Goal: Transaction & Acquisition: Obtain resource

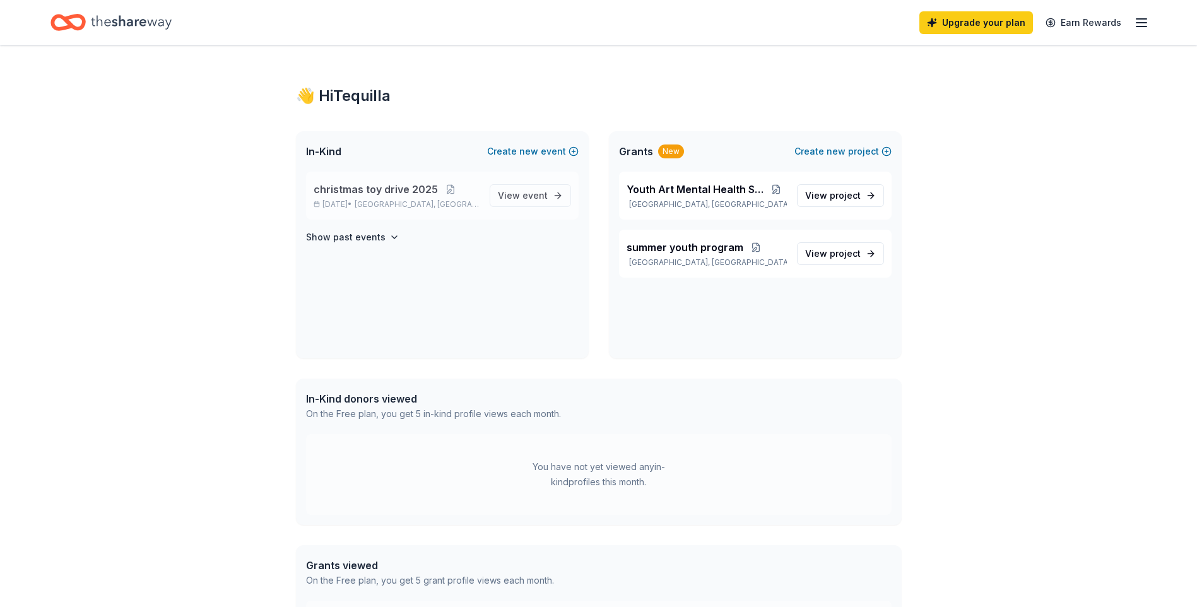
click at [360, 205] on p "Dec 05, 2025 • Indianapolis, IN" at bounding box center [397, 204] width 166 height 10
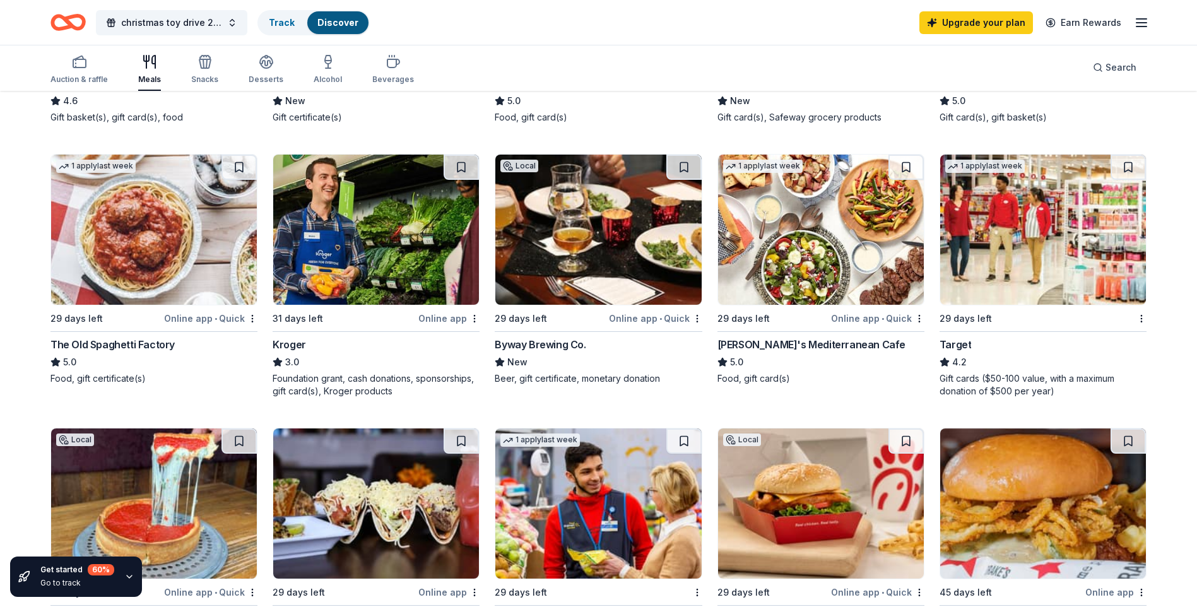
scroll to position [631, 0]
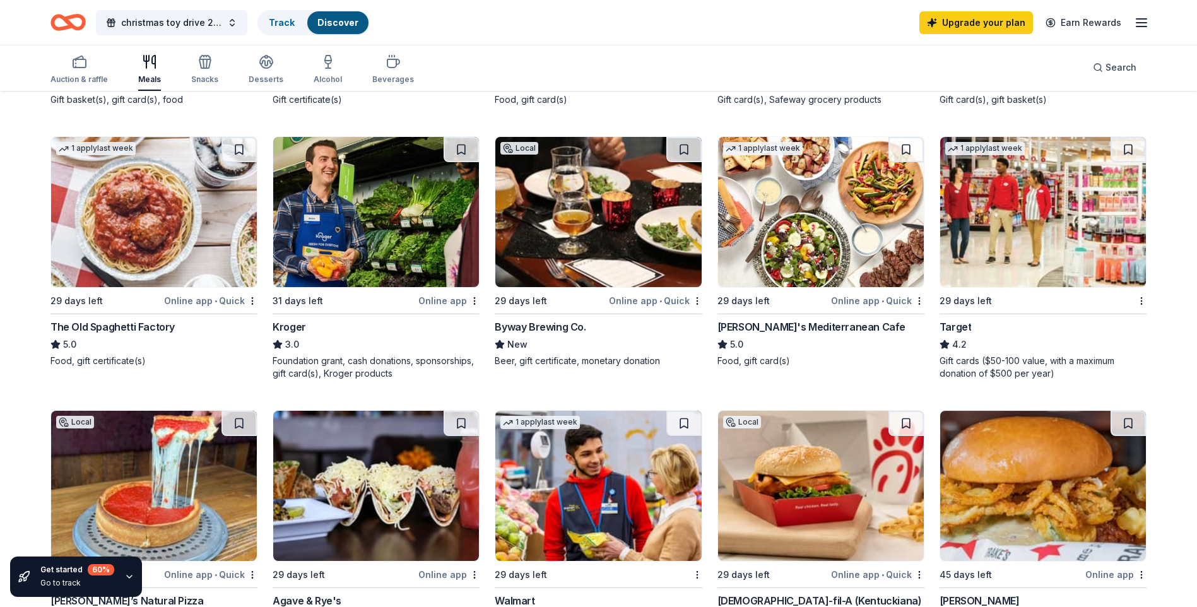
click at [300, 347] on div "3.0" at bounding box center [376, 344] width 207 height 15
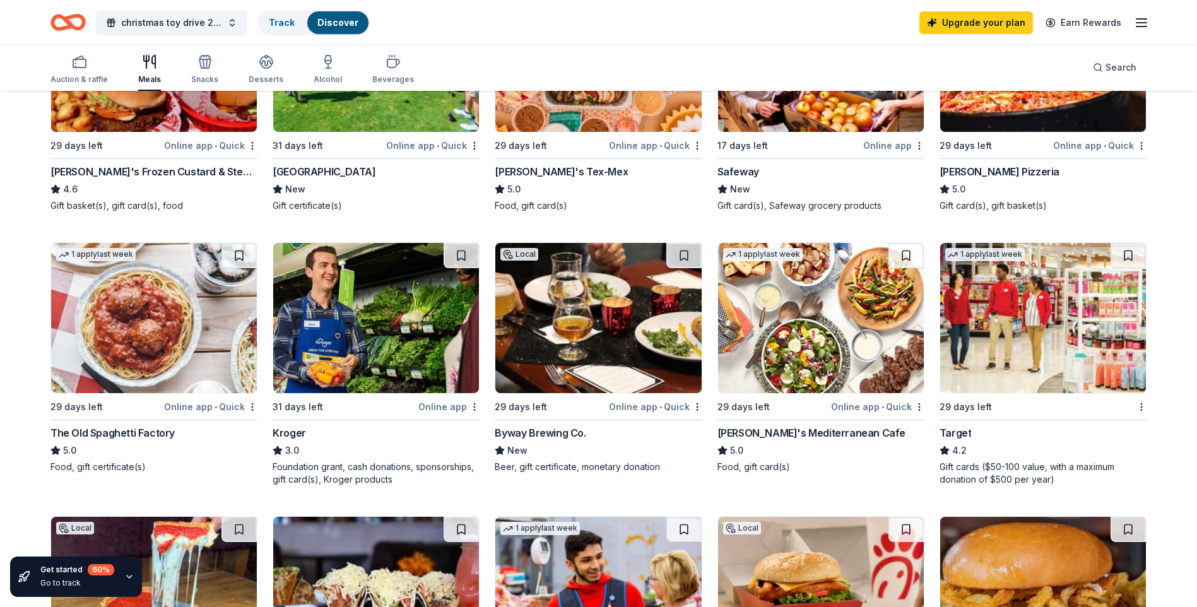
scroll to position [505, 0]
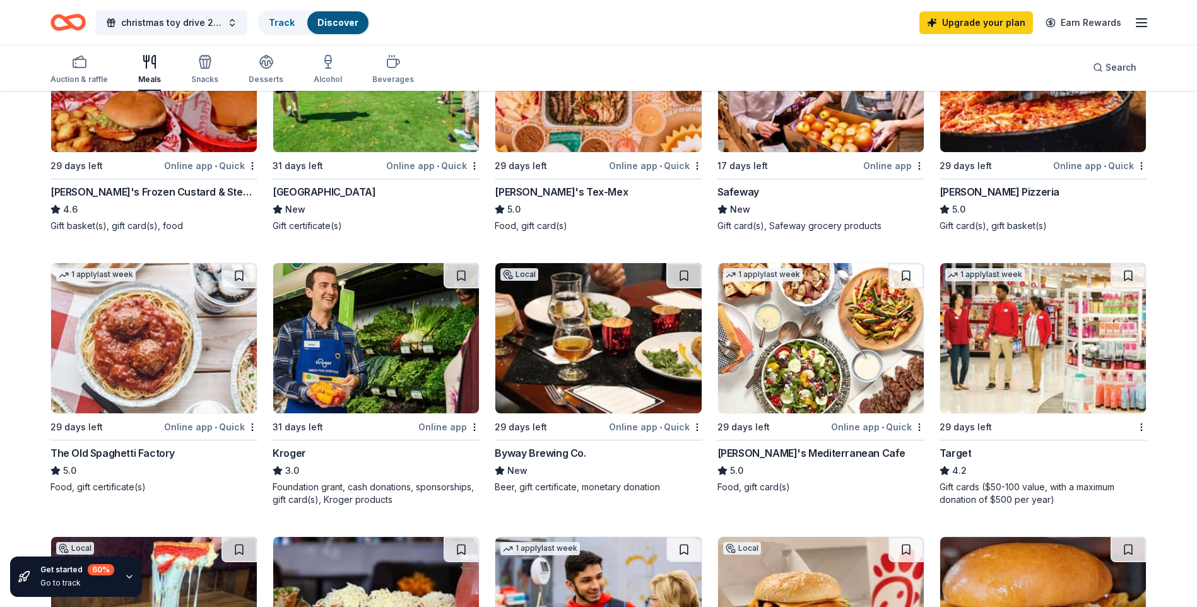
click at [112, 394] on img at bounding box center [154, 338] width 206 height 150
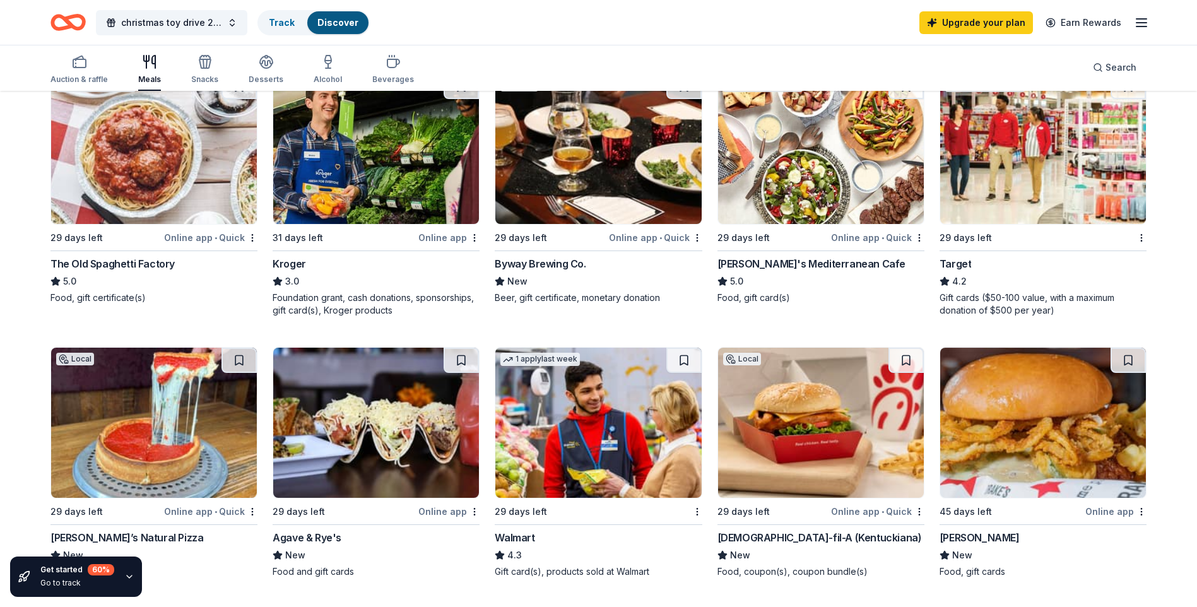
scroll to position [883, 0]
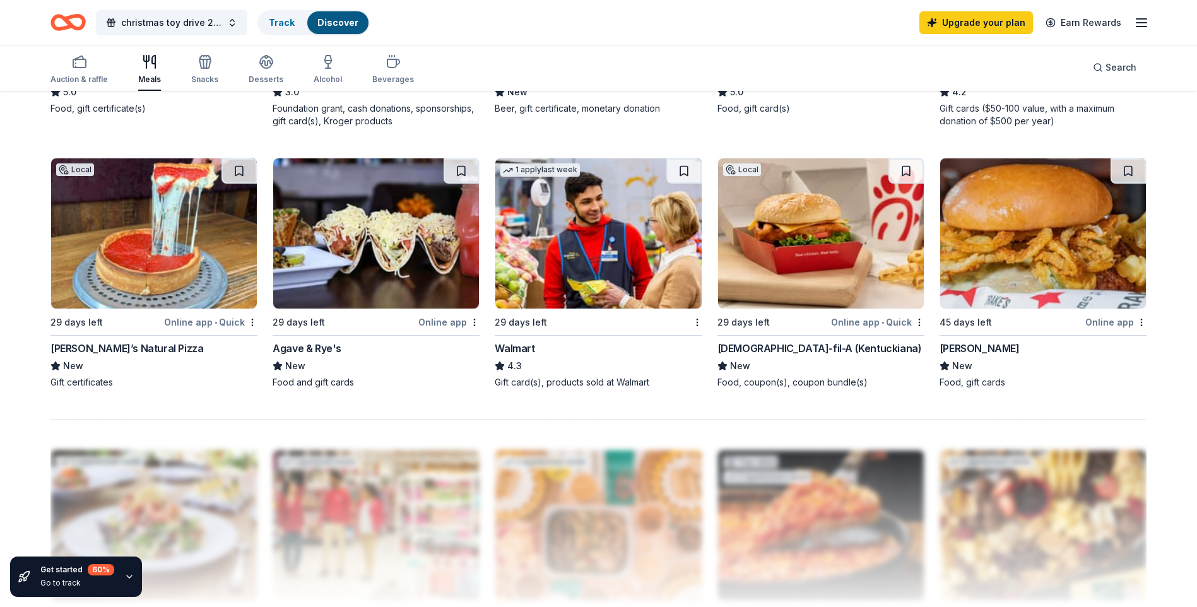
click at [533, 346] on div "Walmart" at bounding box center [515, 348] width 40 height 15
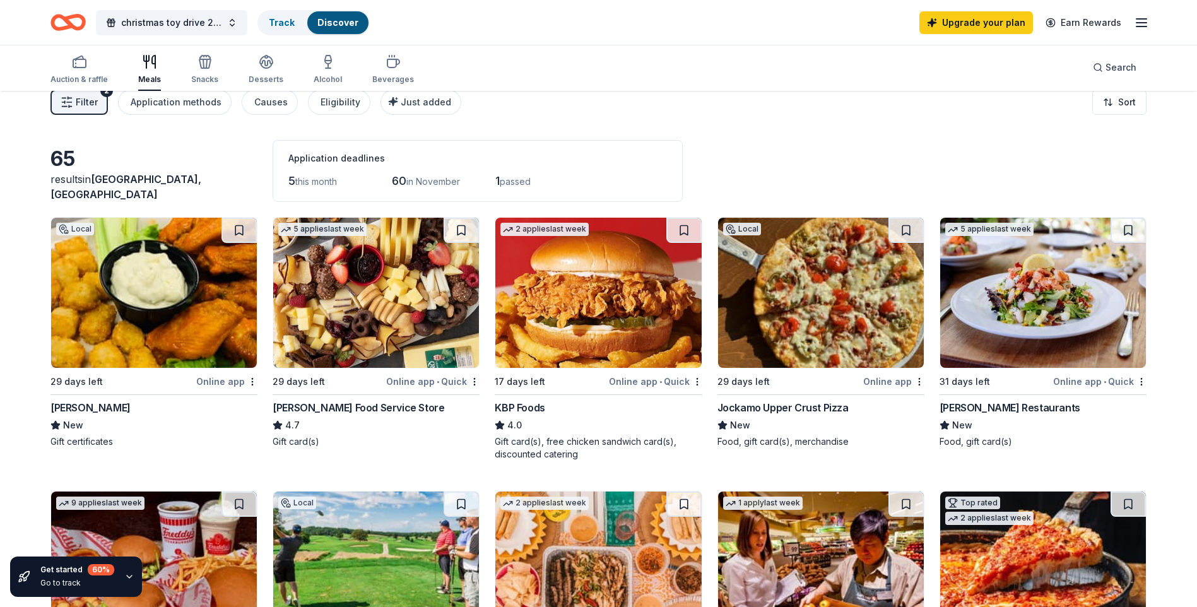
scroll to position [0, 0]
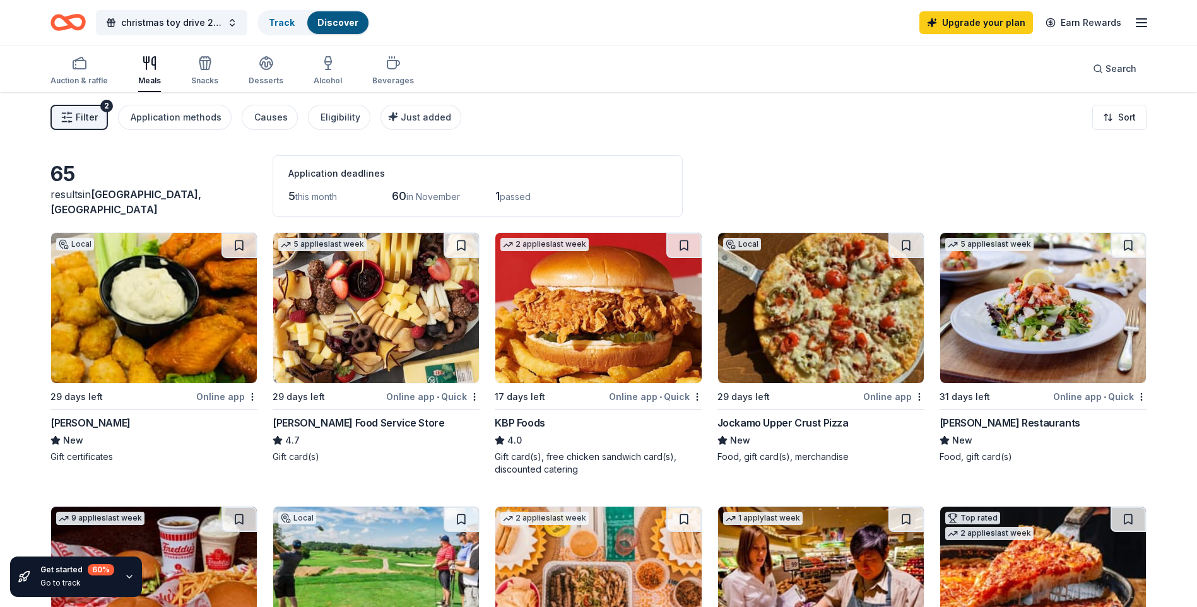
click at [800, 417] on div "Jockamo Upper Crust Pizza" at bounding box center [782, 422] width 131 height 15
click at [340, 415] on div "5 applies last week 29 days left Online app • Quick Gordon Food Service Store 4…" at bounding box center [376, 347] width 207 height 231
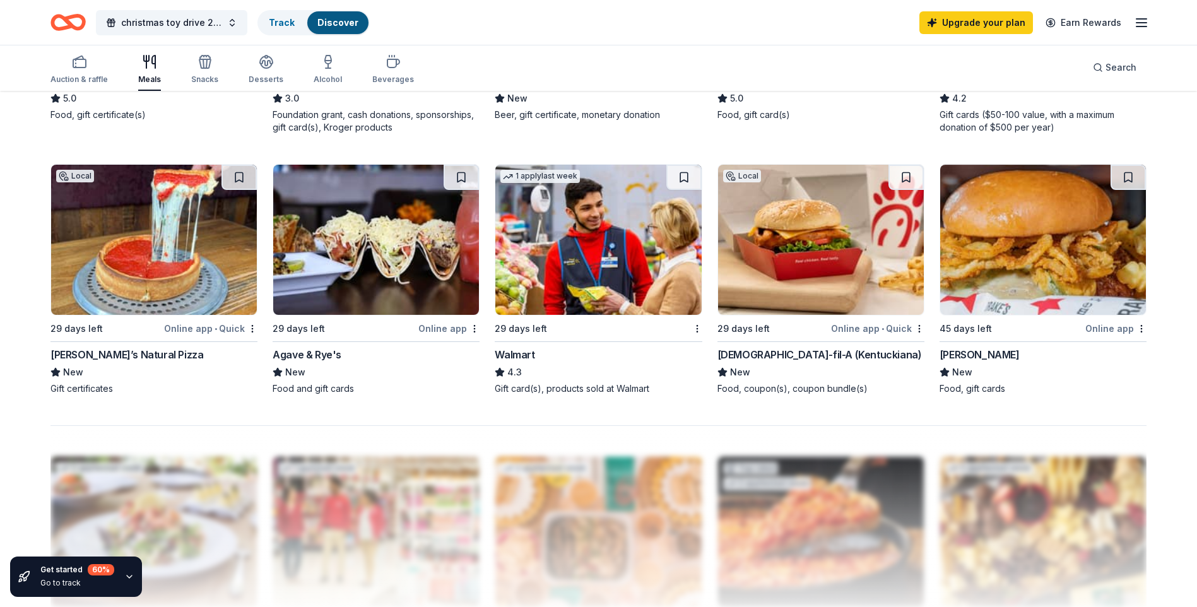
scroll to position [946, 0]
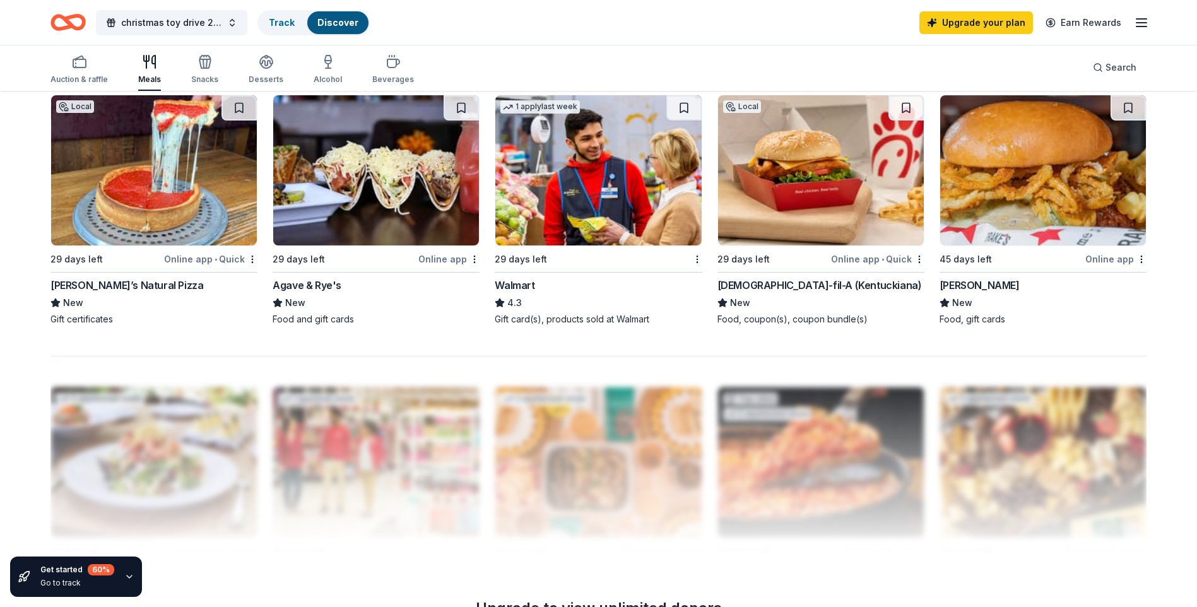
click at [81, 21] on icon "Home" at bounding box center [67, 23] width 35 height 30
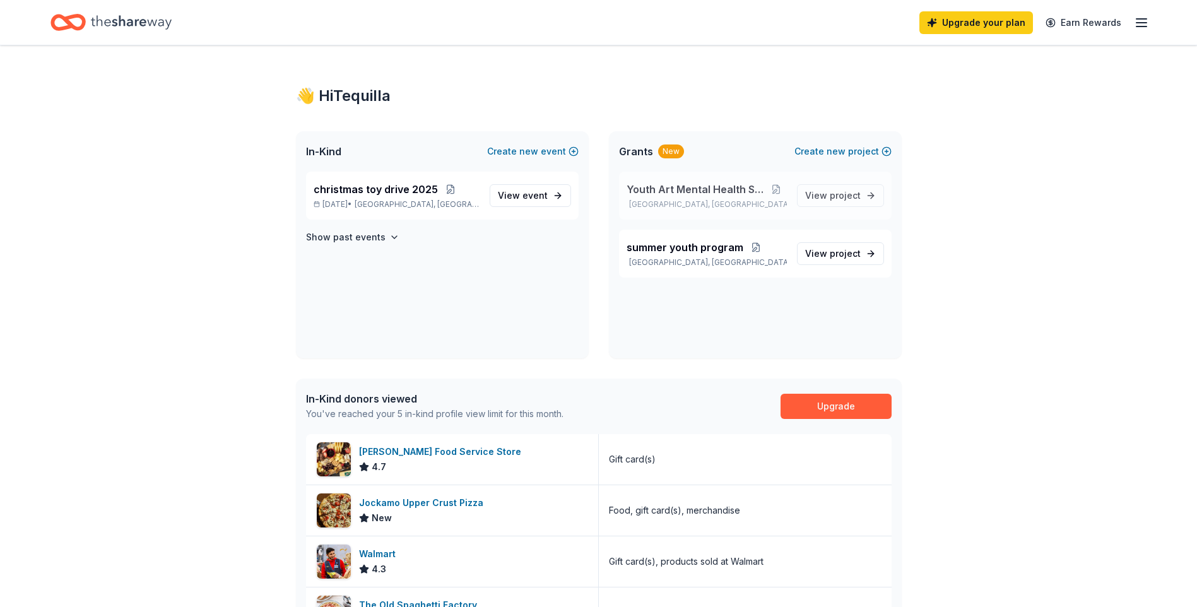
click at [737, 193] on span "Youth Art Mental Health Sessions" at bounding box center [696, 189] width 139 height 15
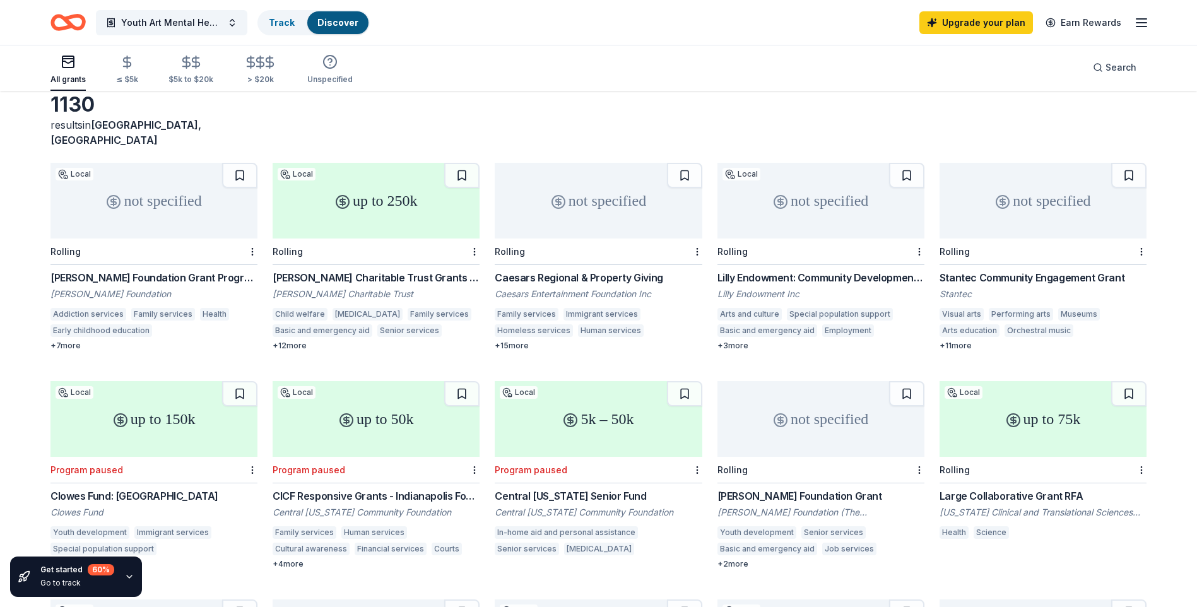
scroll to position [189, 0]
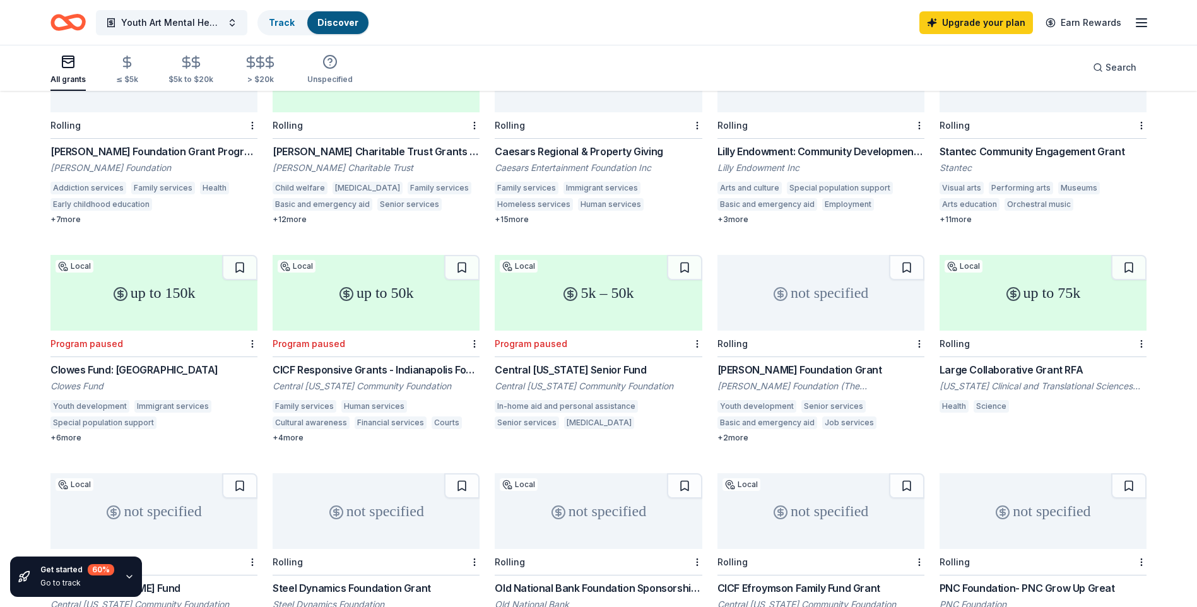
click at [758, 380] on div "Anthony Robbins Foundation (The Tony Robbins Foundation)" at bounding box center [820, 386] width 207 height 13
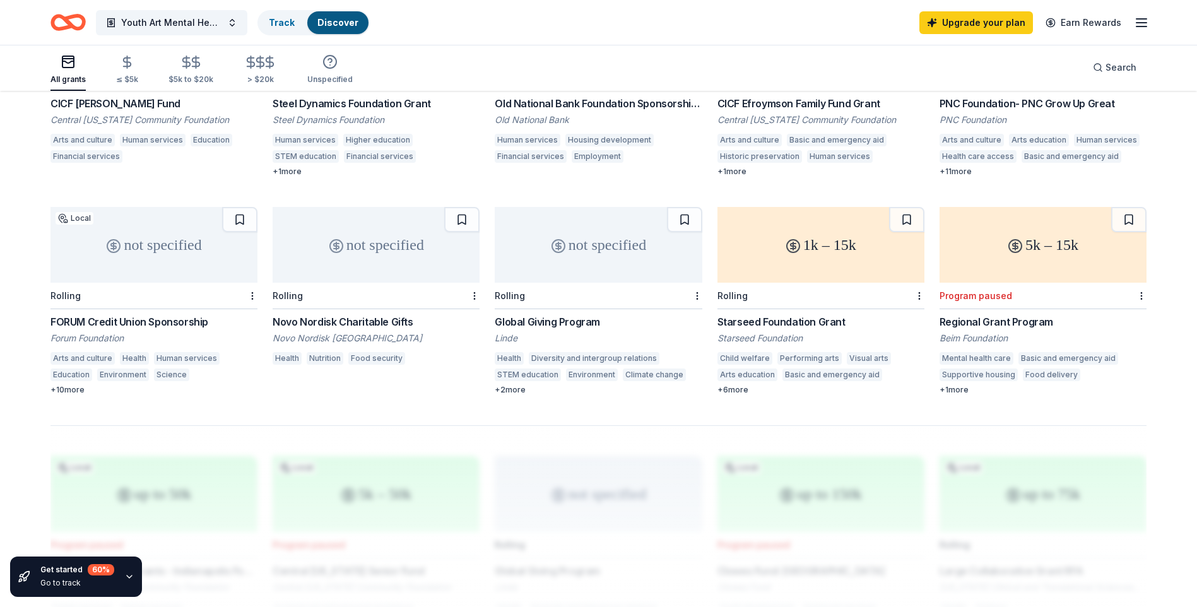
scroll to position [694, 0]
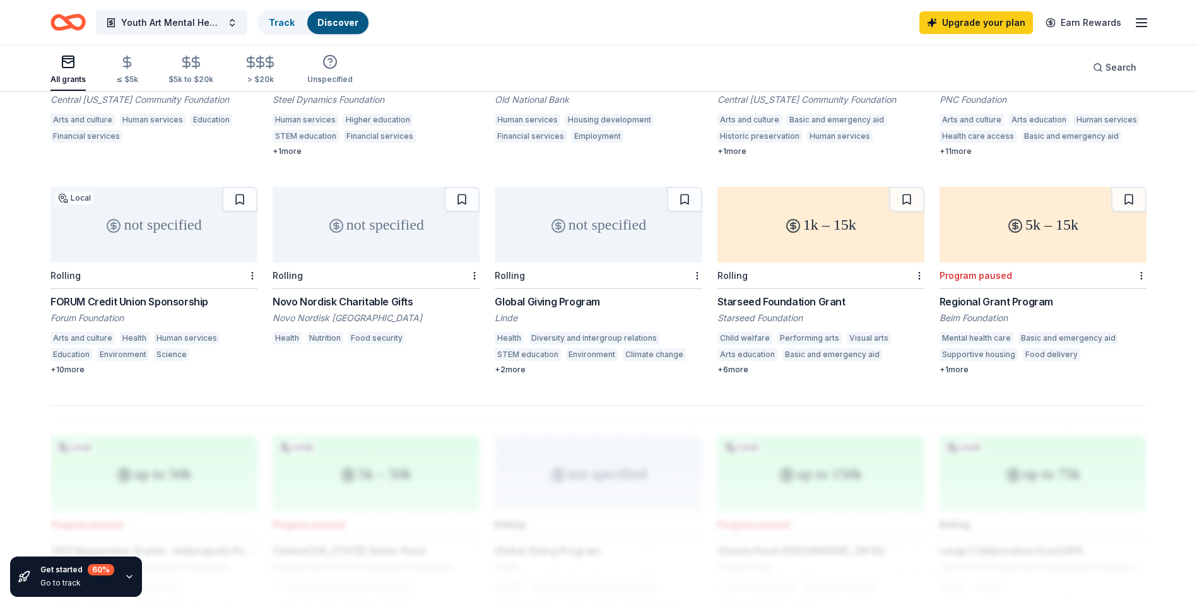
click at [804, 294] on div "Starseed Foundation Grant" at bounding box center [820, 301] width 207 height 15
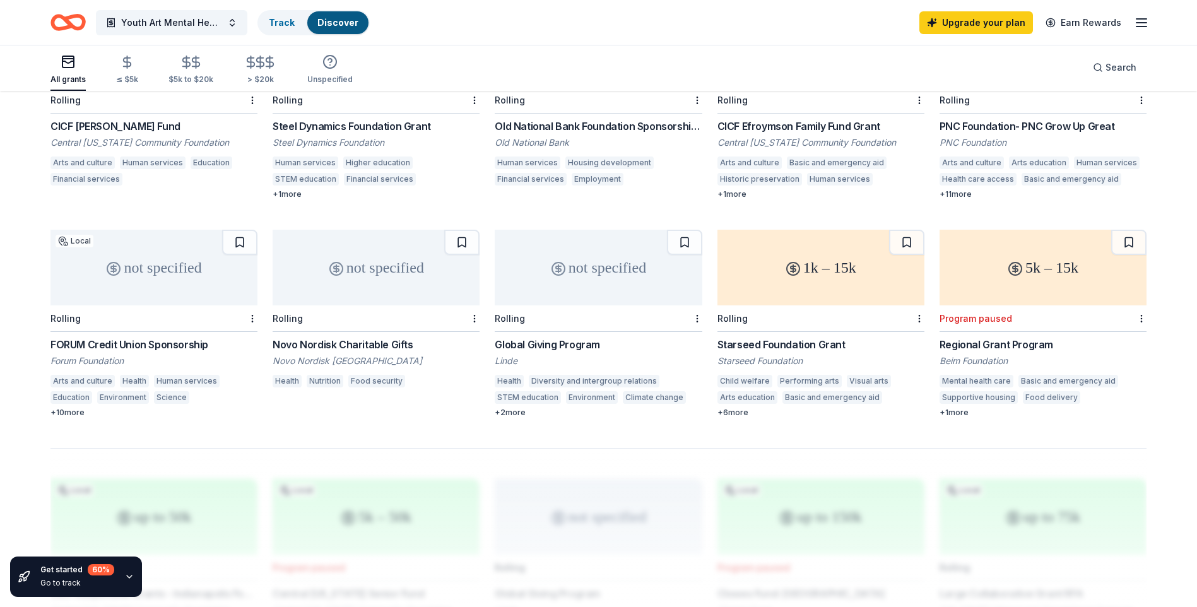
scroll to position [568, 0]
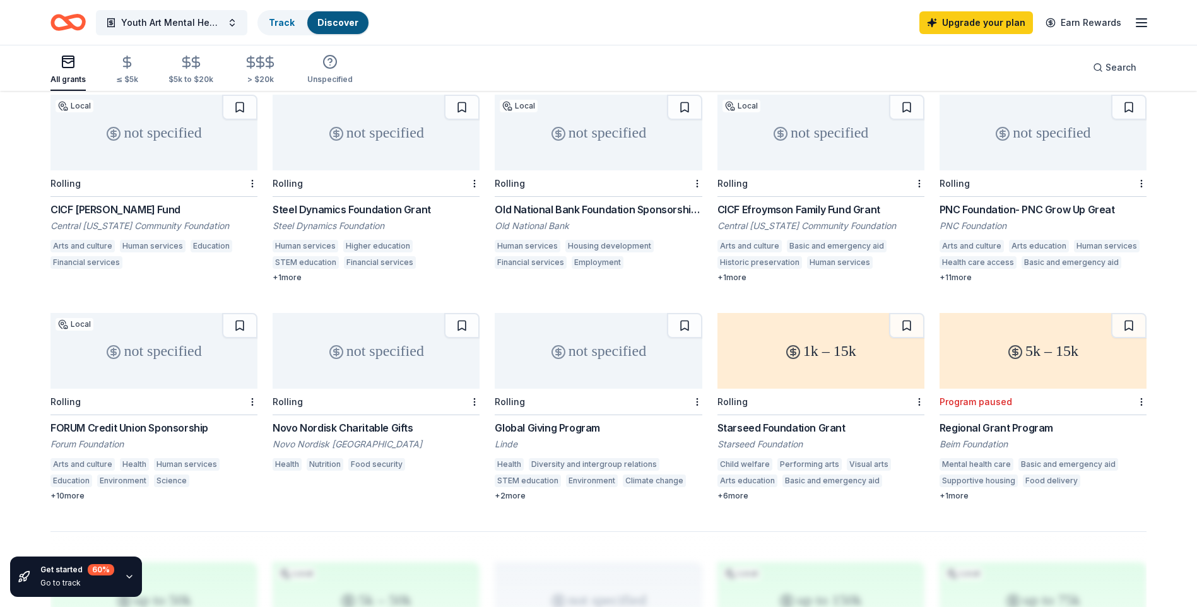
click at [333, 202] on div "Steel Dynamics Foundation Grant" at bounding box center [376, 209] width 207 height 15
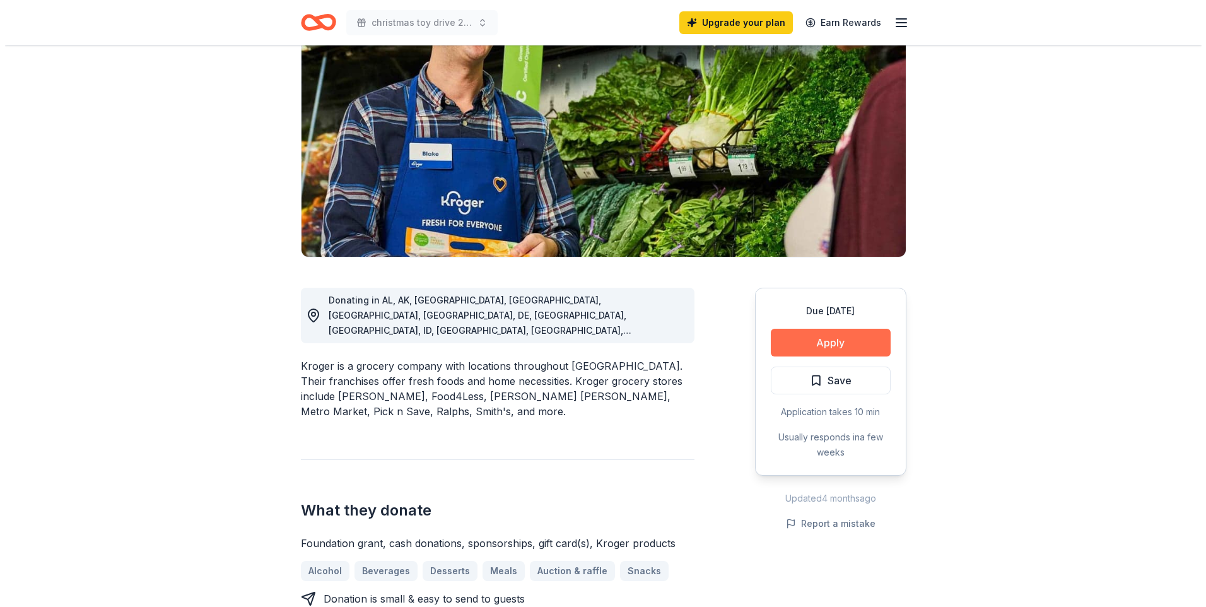
scroll to position [126, 0]
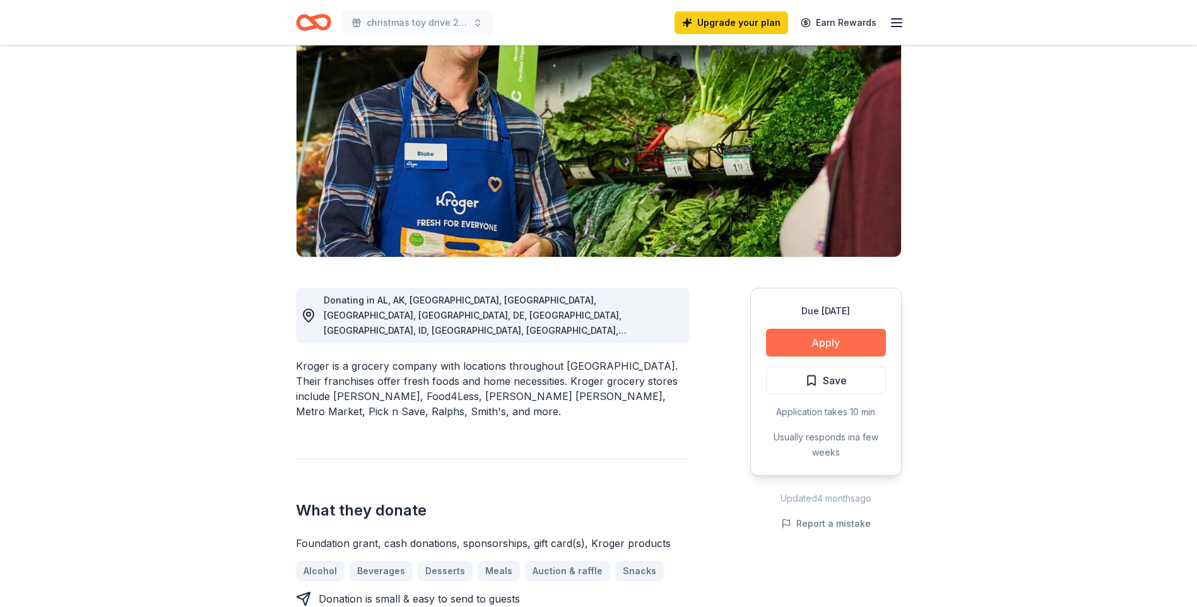
click at [816, 343] on button "Apply" at bounding box center [826, 343] width 120 height 28
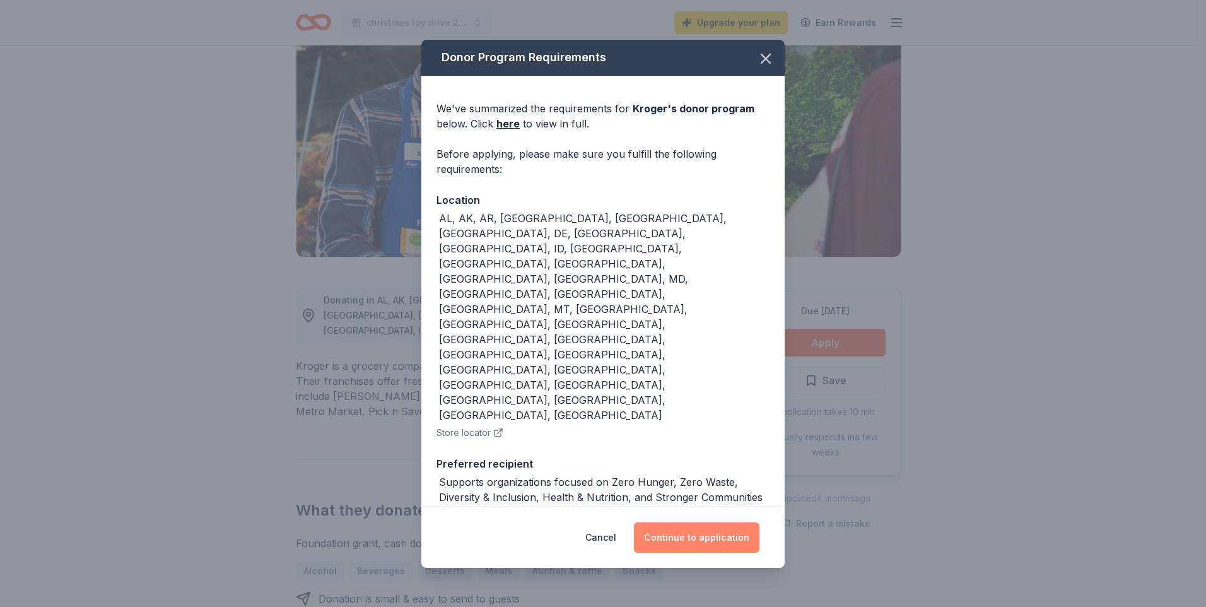
click at [714, 522] on button "Continue to application" at bounding box center [697, 537] width 126 height 30
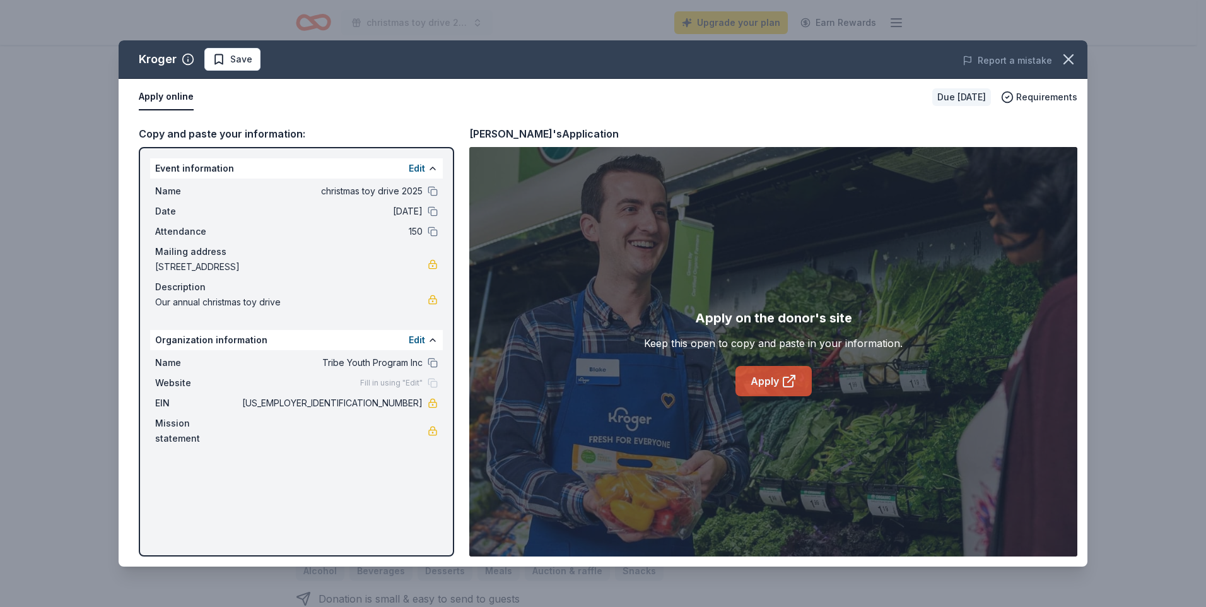
click at [773, 384] on link "Apply" at bounding box center [774, 381] width 76 height 30
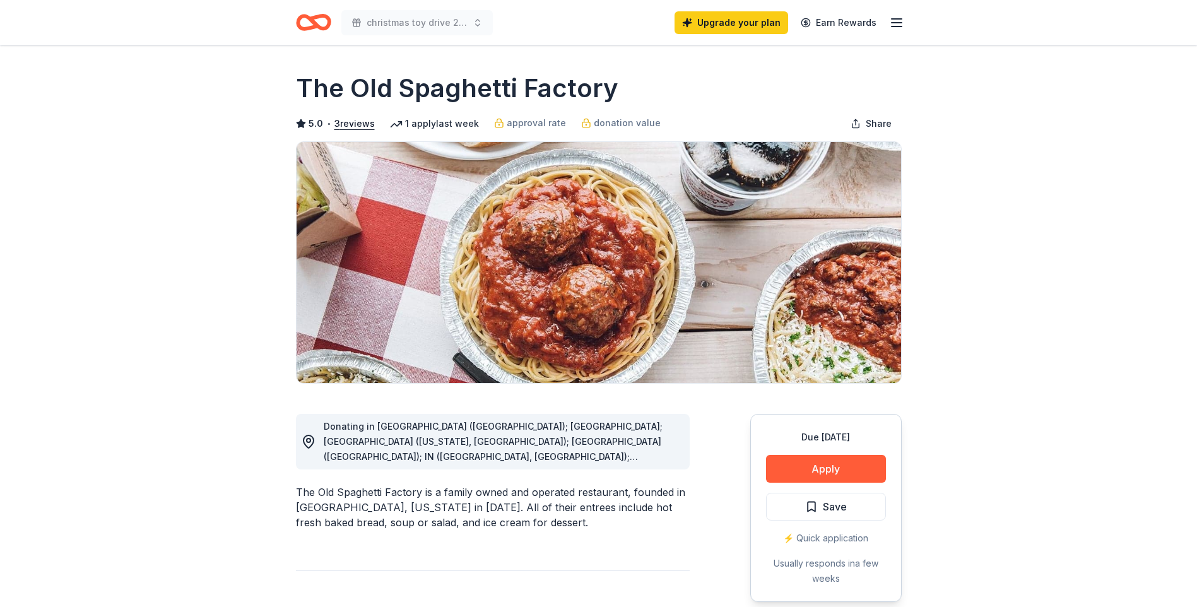
click at [815, 472] on button "Apply" at bounding box center [826, 469] width 120 height 28
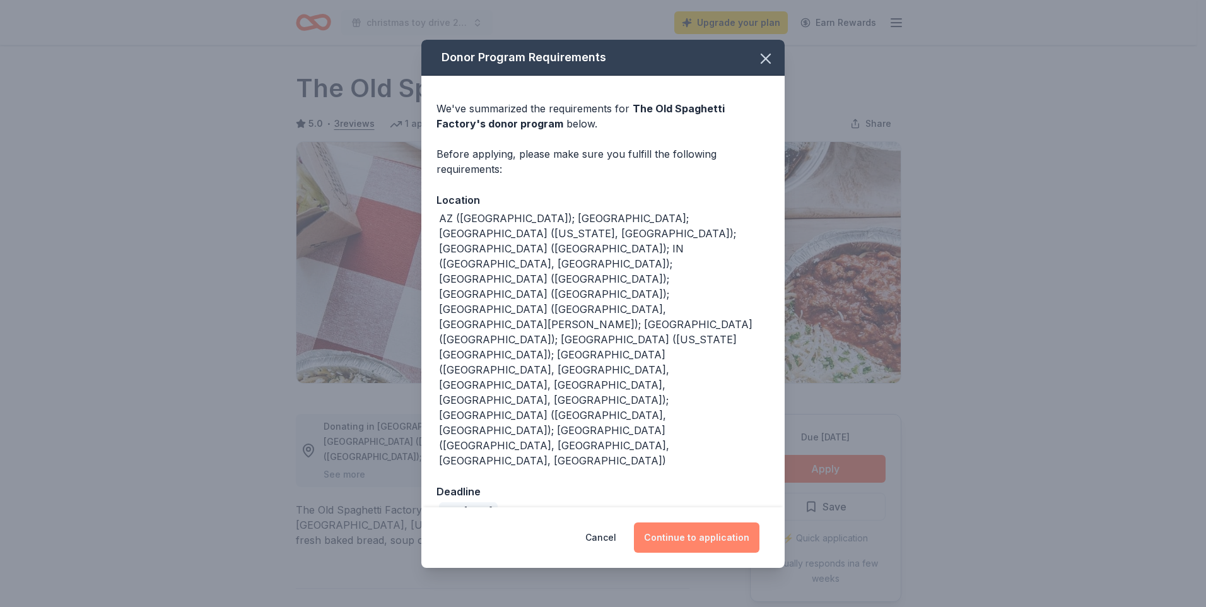
click at [708, 522] on button "Continue to application" at bounding box center [697, 537] width 126 height 30
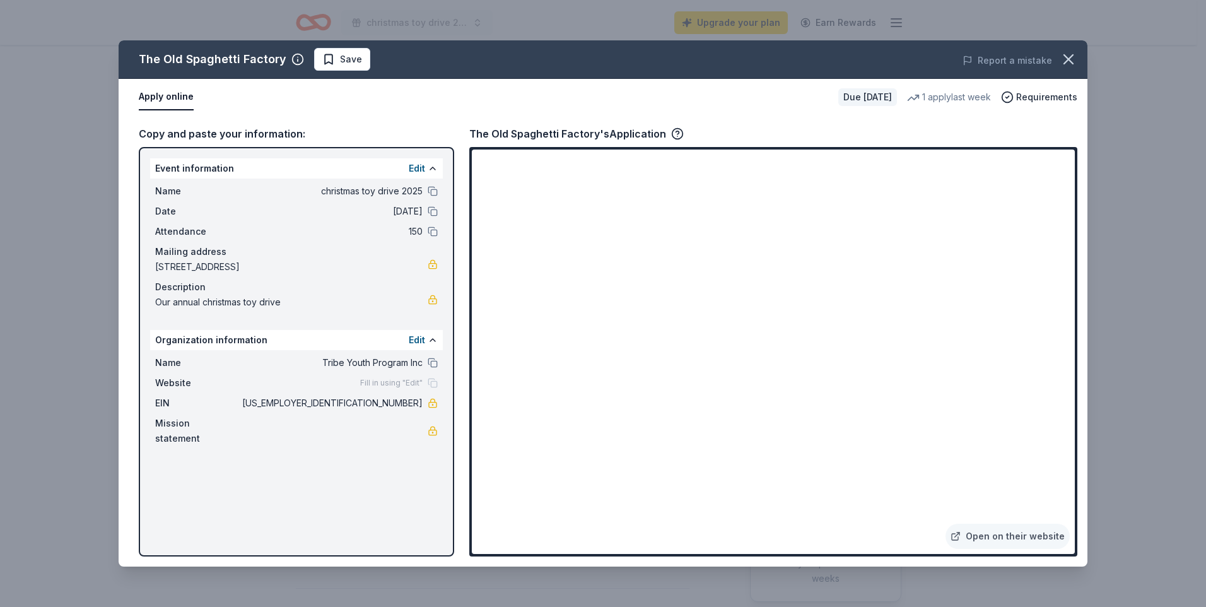
click at [165, 95] on button "Apply online" at bounding box center [166, 97] width 55 height 27
click at [160, 92] on button "Apply online" at bounding box center [166, 97] width 55 height 27
click at [1012, 533] on link "Open on their website" at bounding box center [1008, 536] width 124 height 25
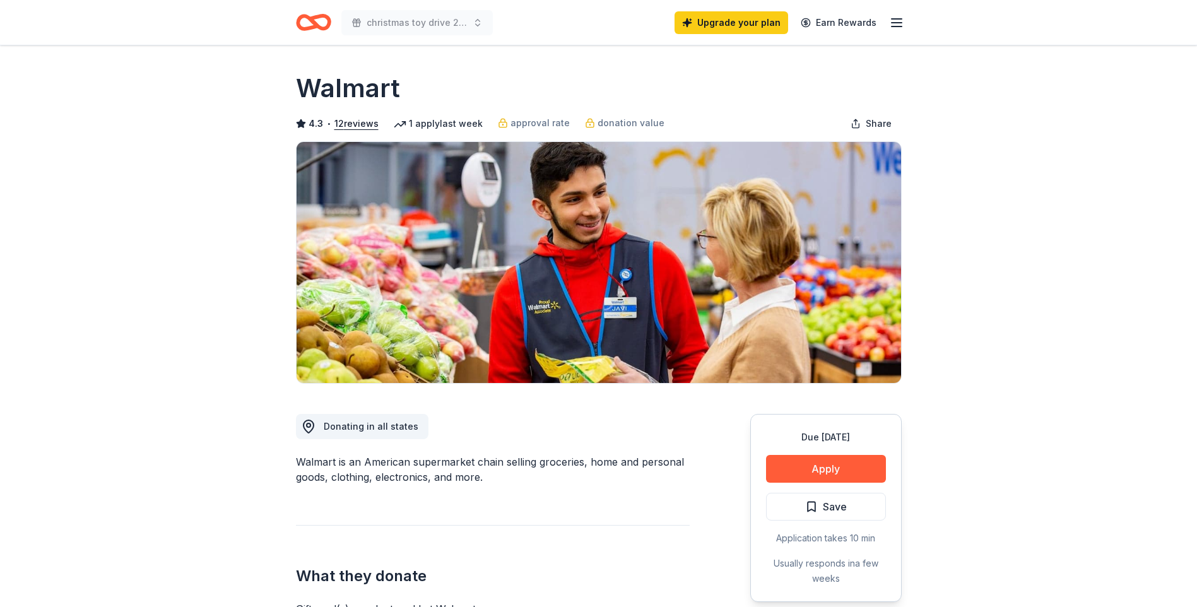
click at [857, 465] on button "Apply" at bounding box center [826, 469] width 120 height 28
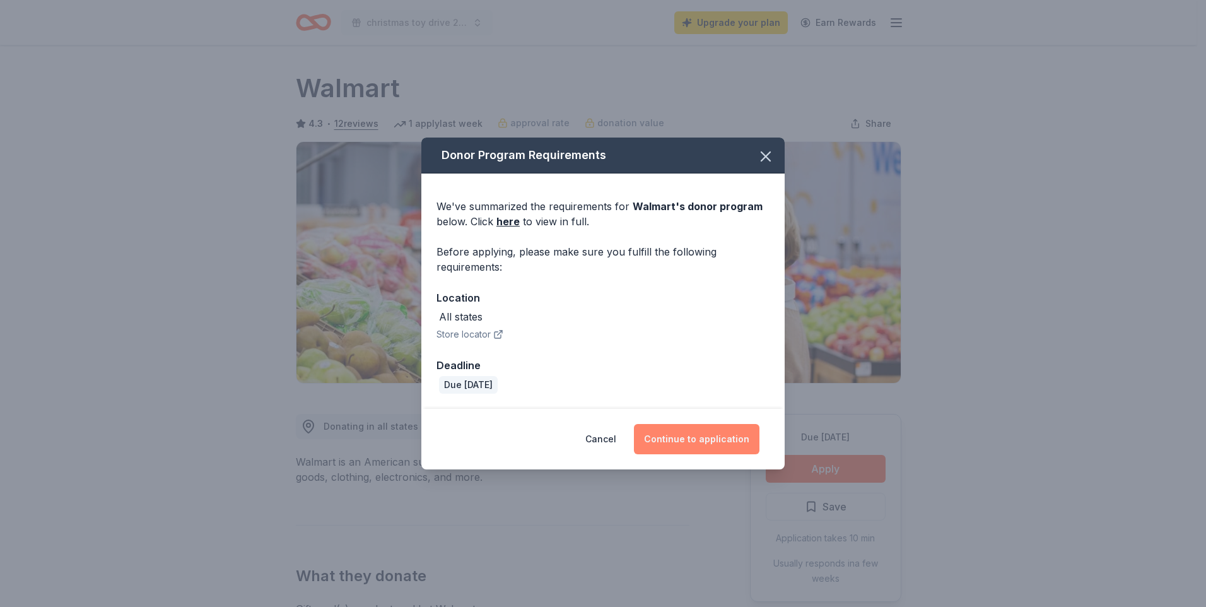
click at [696, 434] on button "Continue to application" at bounding box center [697, 439] width 126 height 30
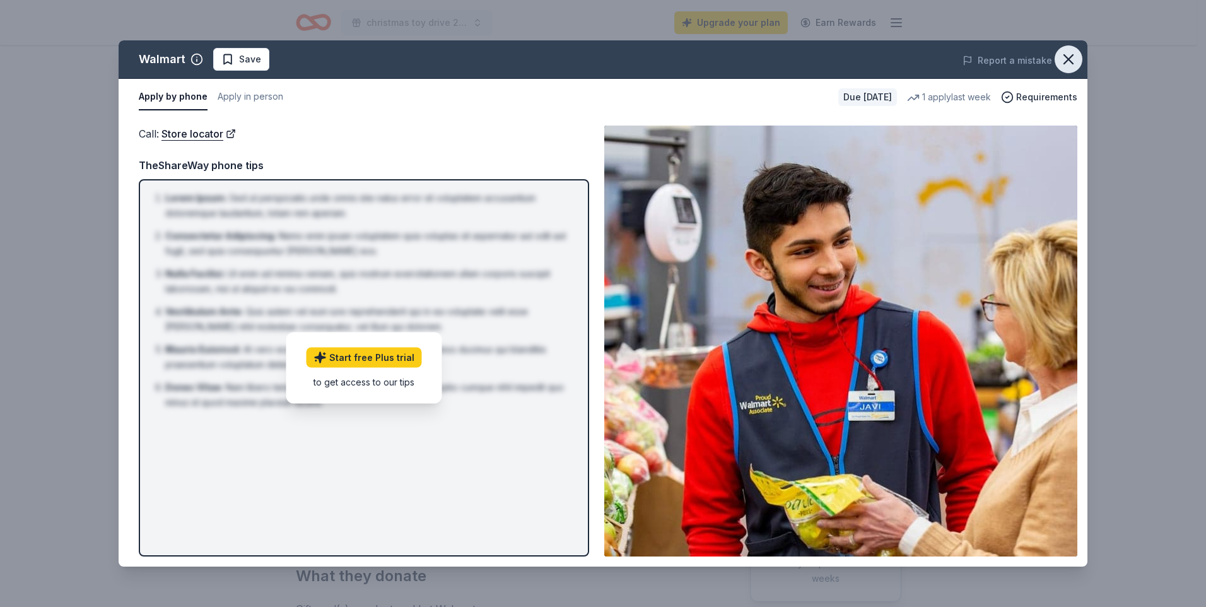
click at [1069, 64] on icon "button" at bounding box center [1069, 59] width 18 height 18
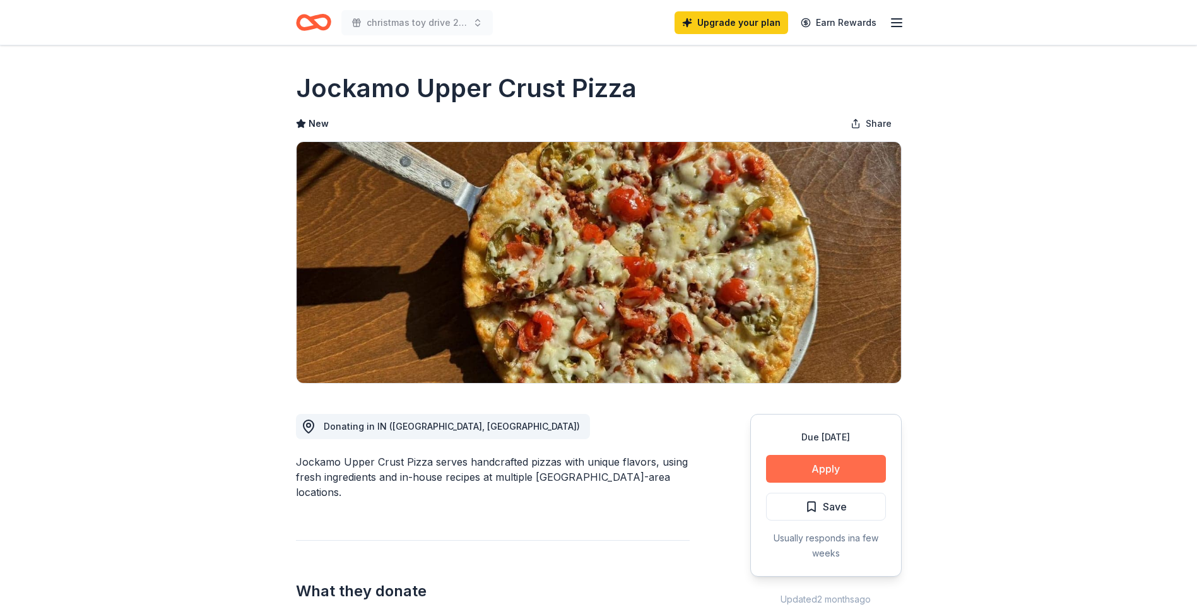
click at [793, 468] on button "Apply" at bounding box center [826, 469] width 120 height 28
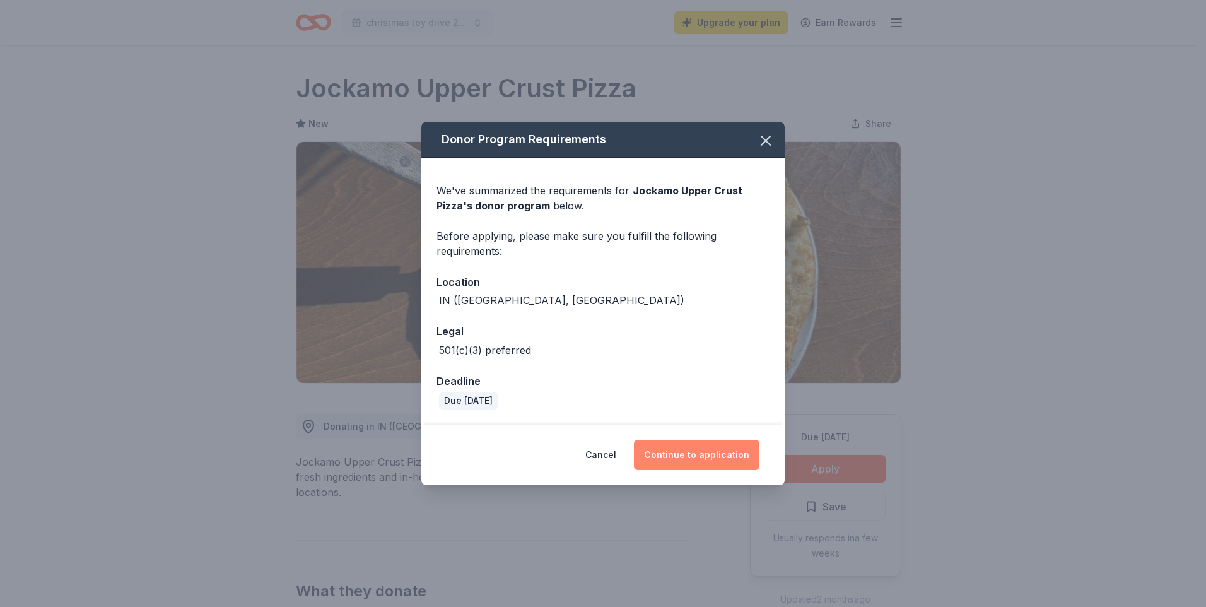
click at [745, 451] on button "Continue to application" at bounding box center [697, 455] width 126 height 30
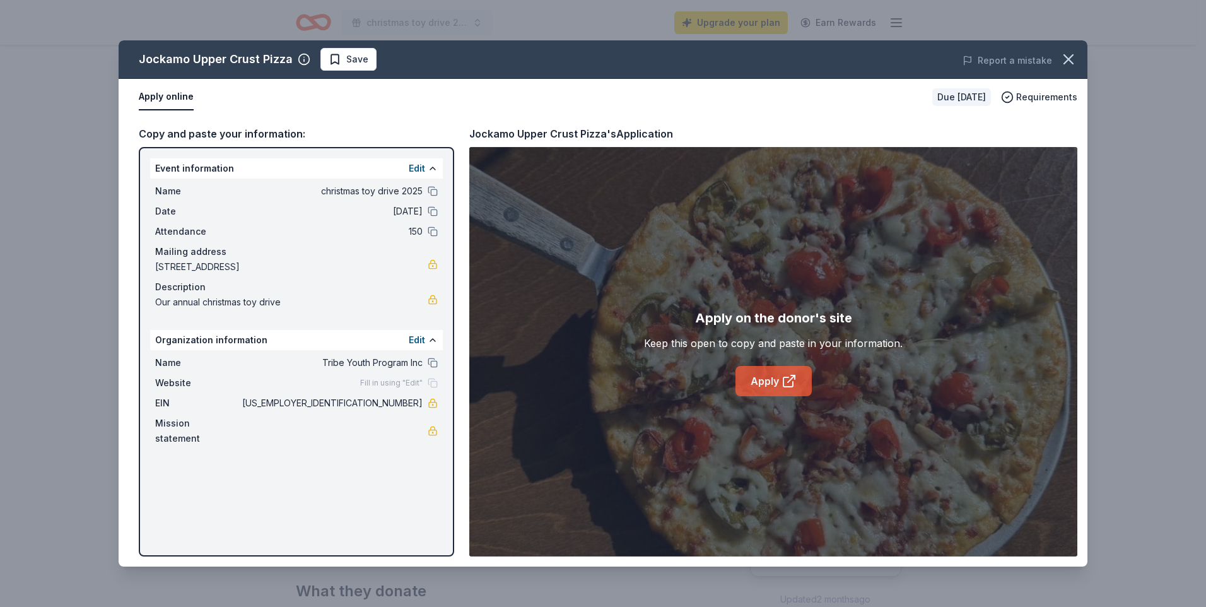
click at [761, 374] on link "Apply" at bounding box center [774, 381] width 76 height 30
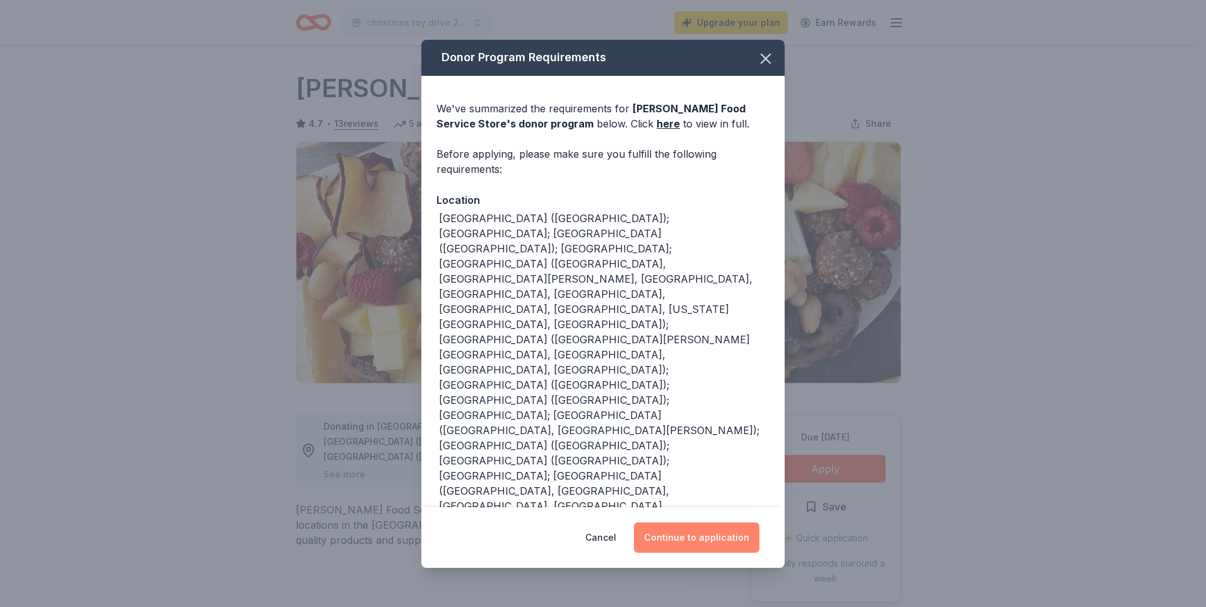
click at [679, 539] on button "Continue to application" at bounding box center [697, 537] width 126 height 30
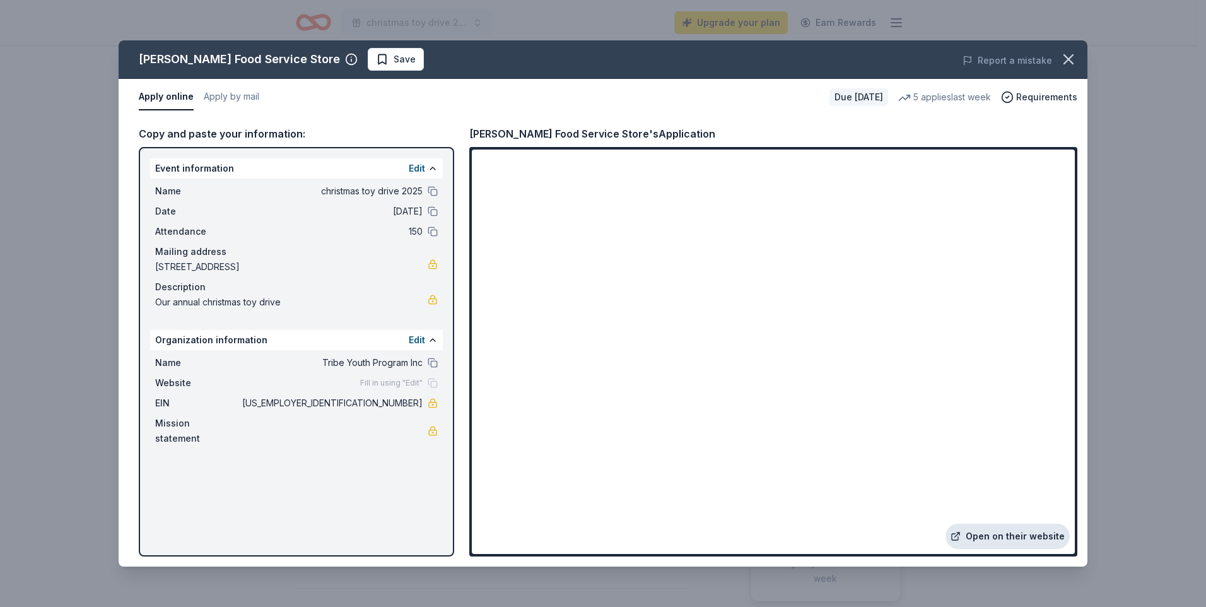
click at [1034, 534] on link "Open on their website" at bounding box center [1008, 536] width 124 height 25
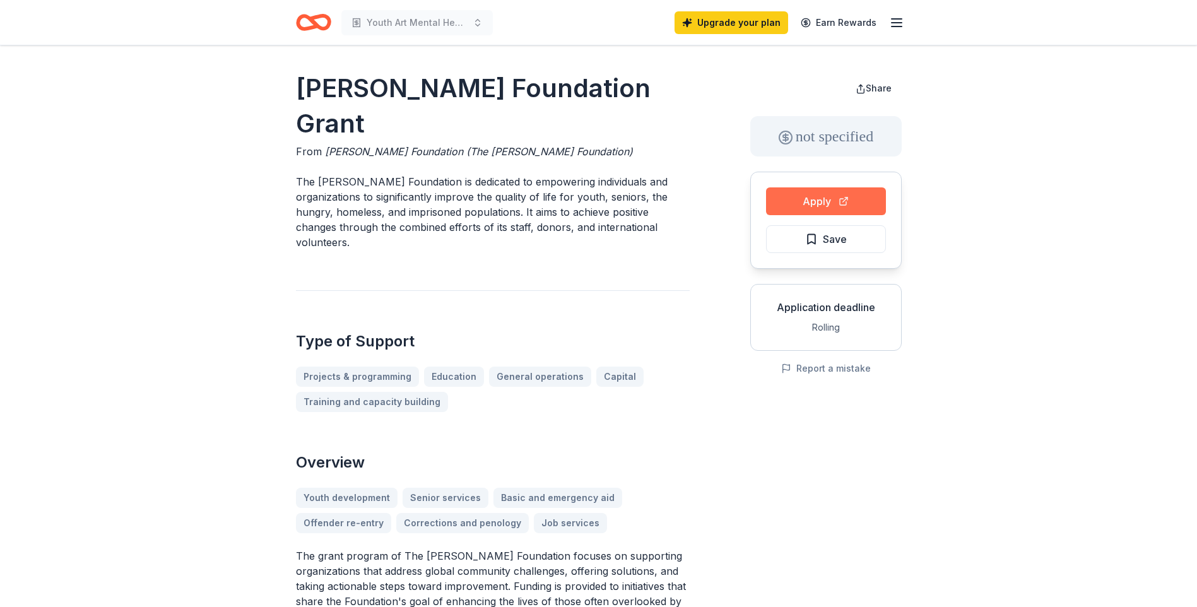
click at [787, 203] on button "Apply" at bounding box center [826, 201] width 120 height 28
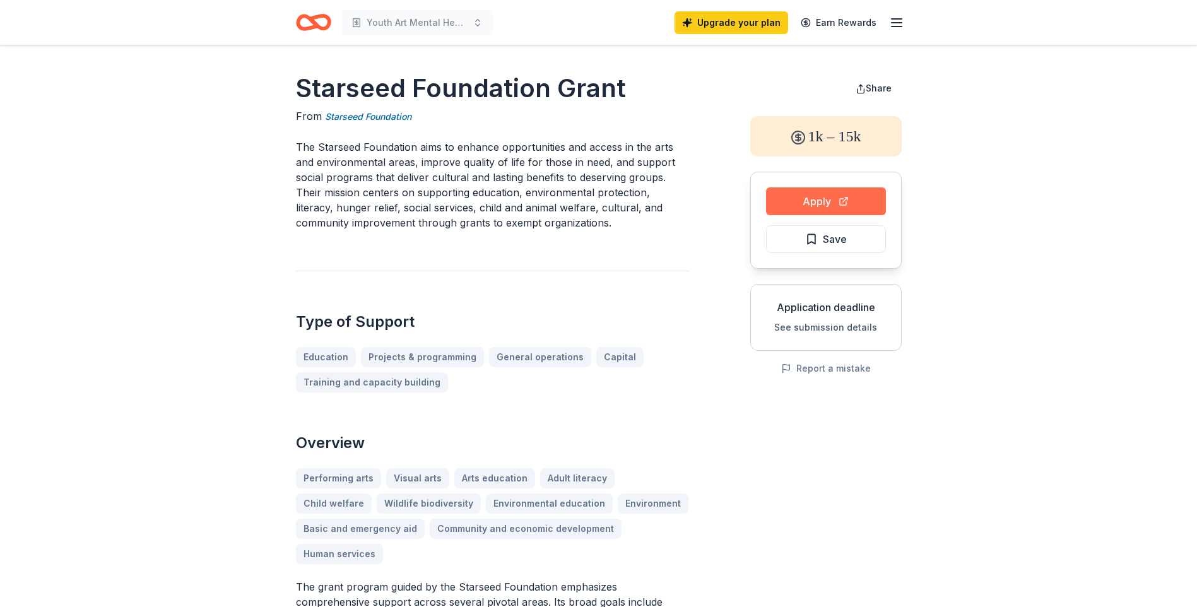
click at [807, 195] on button "Apply" at bounding box center [826, 201] width 120 height 28
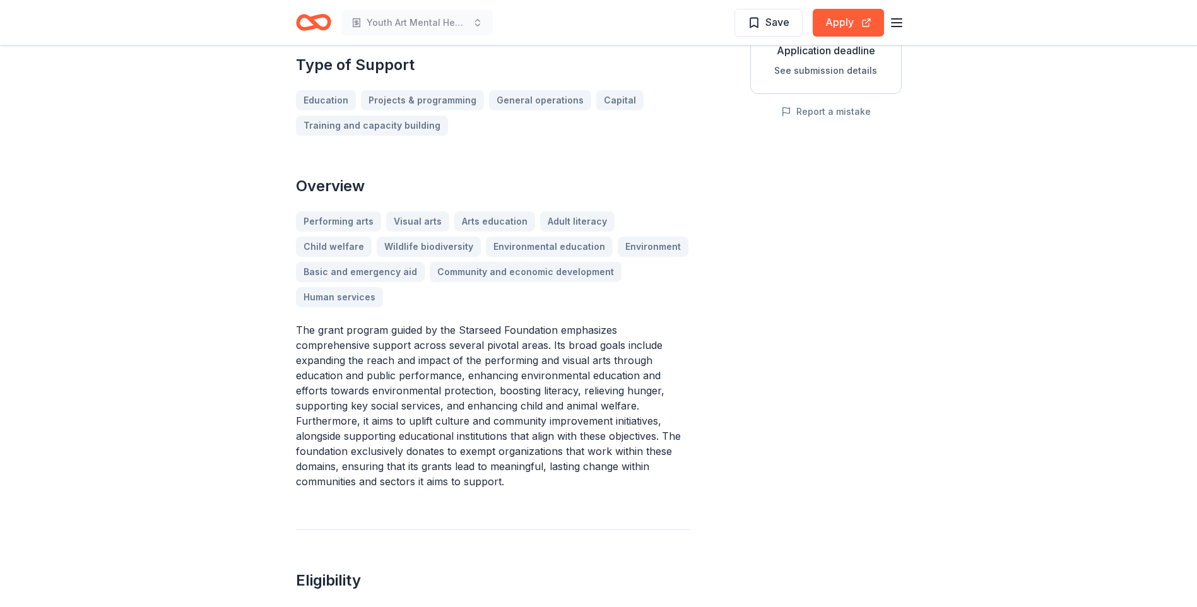
scroll to position [379, 0]
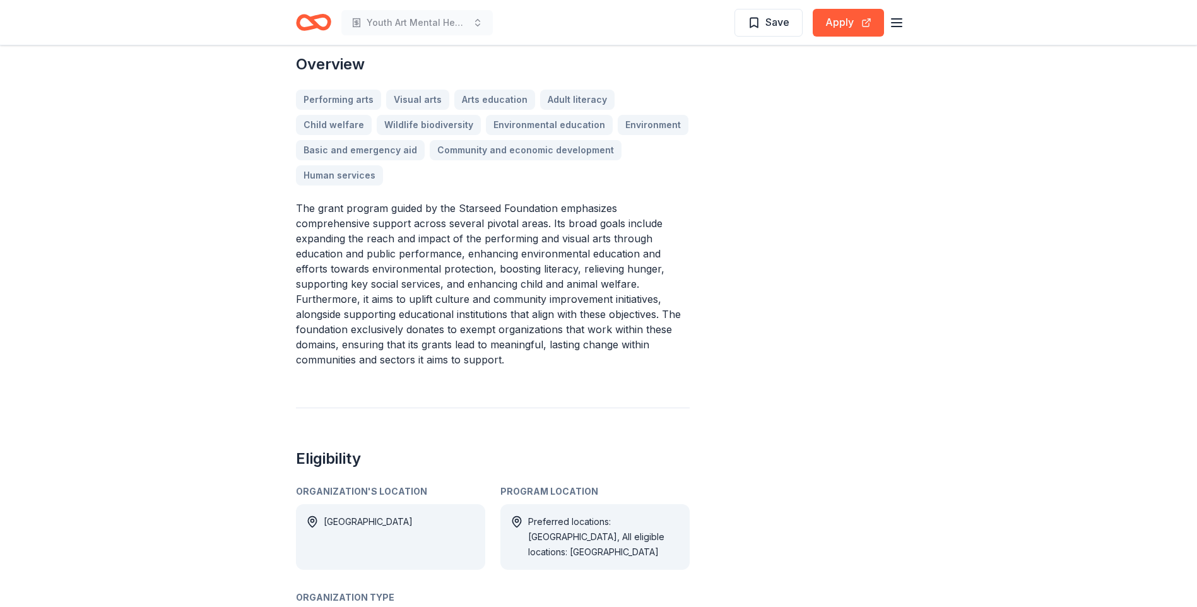
drag, startPoint x: 372, startPoint y: 222, endPoint x: 450, endPoint y: 224, distance: 78.3
click at [450, 224] on p "The grant program guided by the Starseed Foundation emphasizes comprehensive su…" at bounding box center [493, 284] width 394 height 167
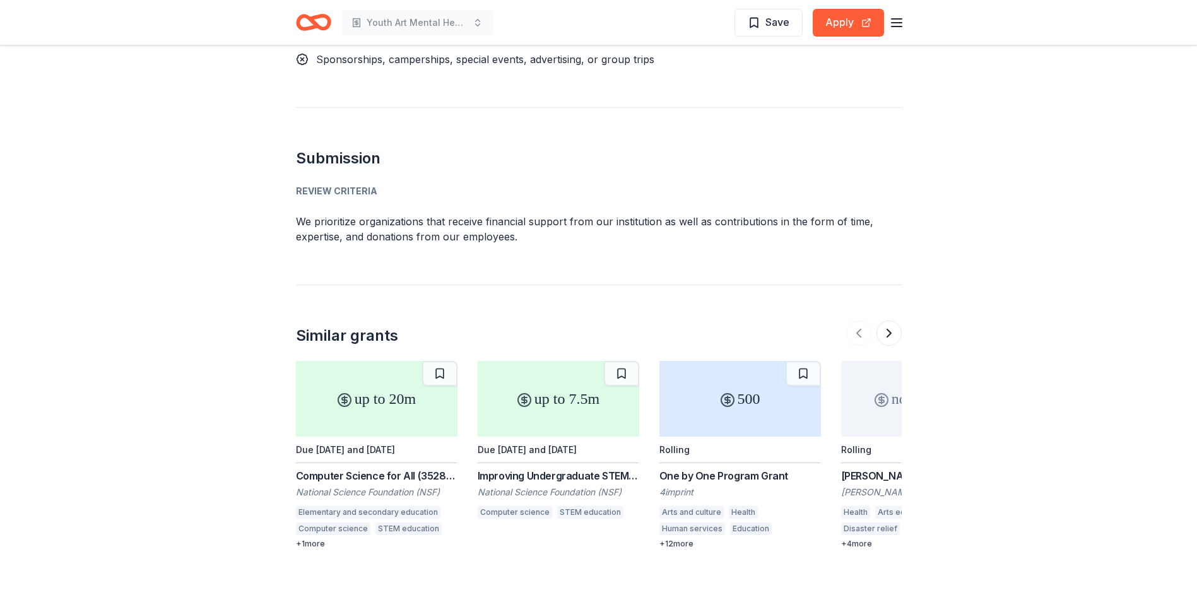
scroll to position [1505, 0]
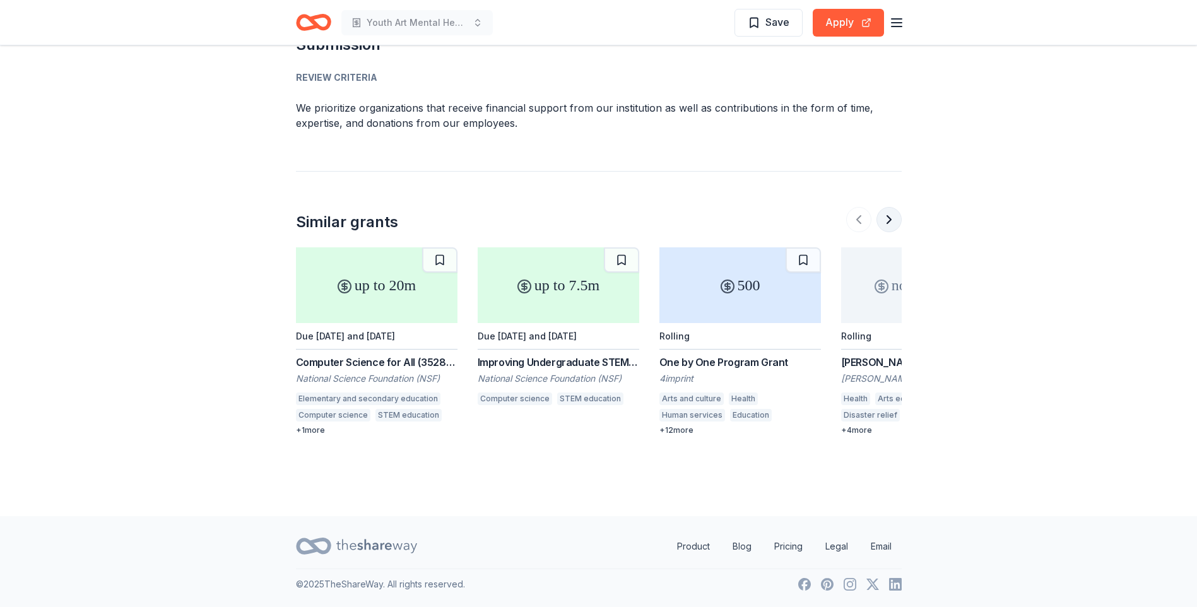
click at [888, 220] on button at bounding box center [888, 219] width 25 height 25
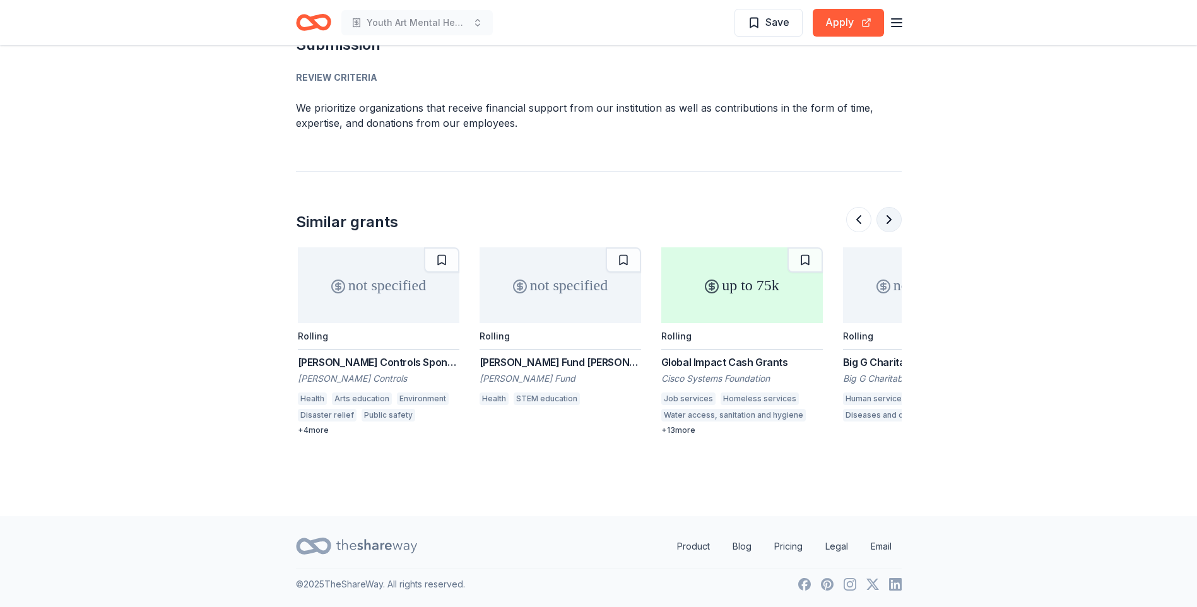
scroll to position [0, 545]
click at [888, 220] on button at bounding box center [888, 219] width 25 height 25
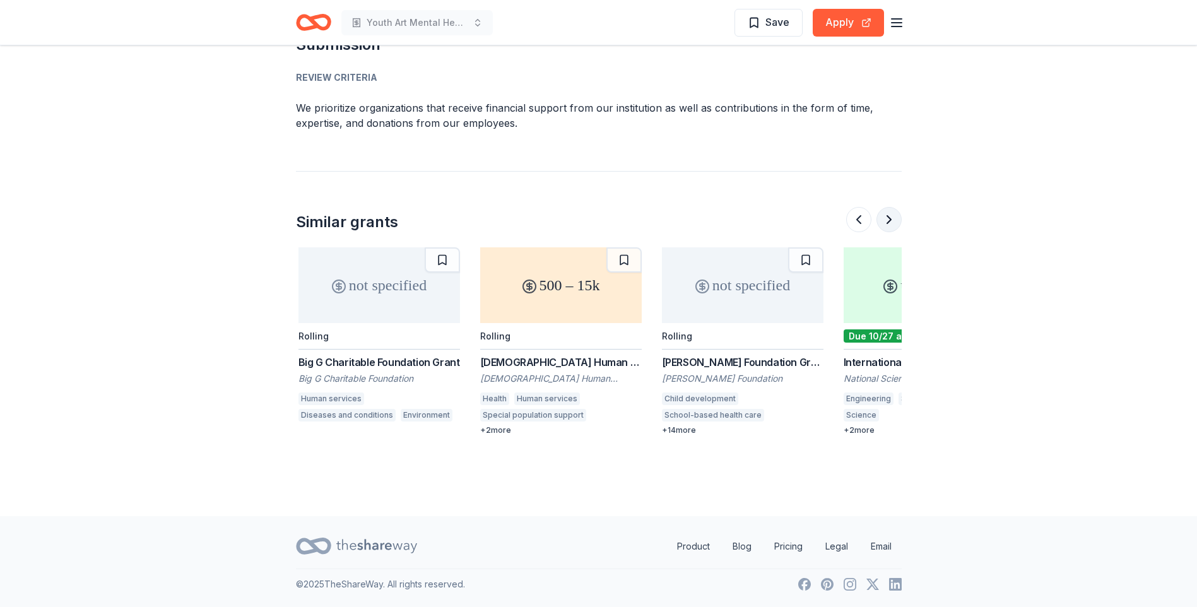
scroll to position [0, 1090]
click at [569, 345] on div "Rolling" at bounding box center [559, 336] width 162 height 27
